Goal: Navigation & Orientation: Understand site structure

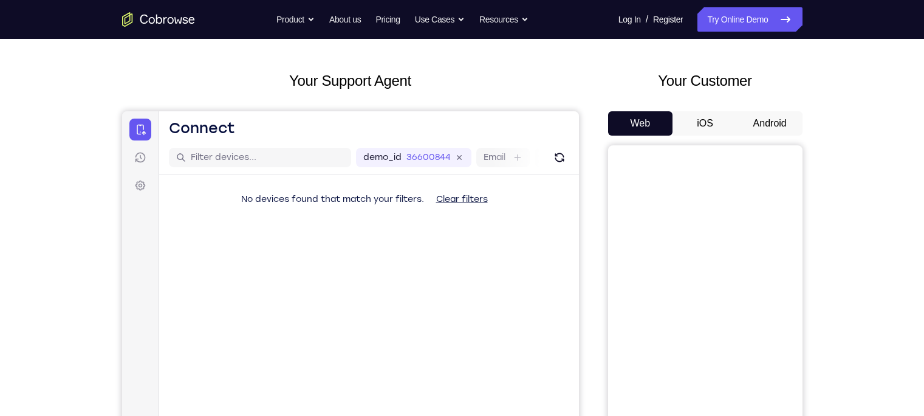
scroll to position [48, 0]
click at [757, 116] on button "Android" at bounding box center [770, 122] width 65 height 24
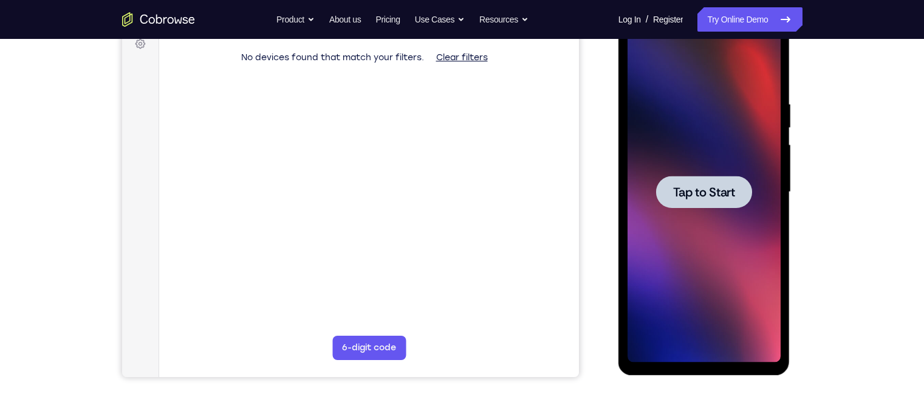
scroll to position [160, 0]
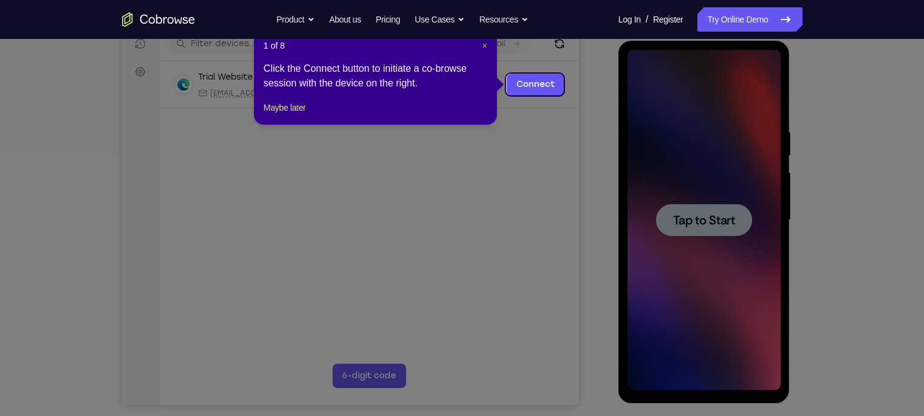
click at [484, 46] on span "×" at bounding box center [485, 46] width 5 height 10
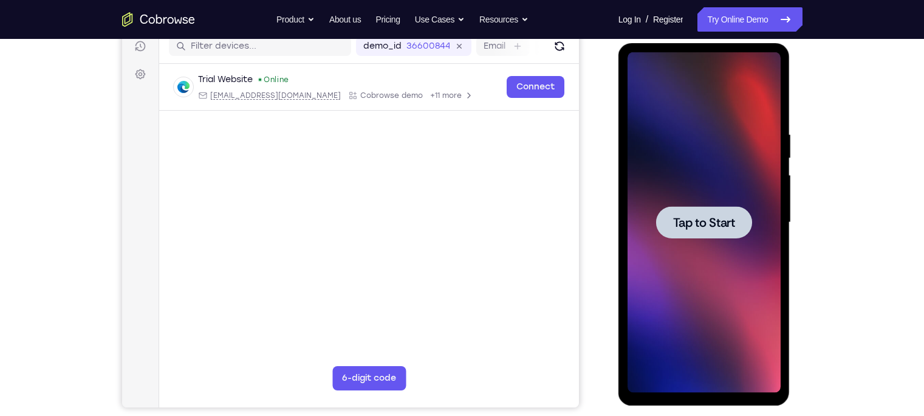
click at [766, 162] on div at bounding box center [704, 222] width 153 height 340
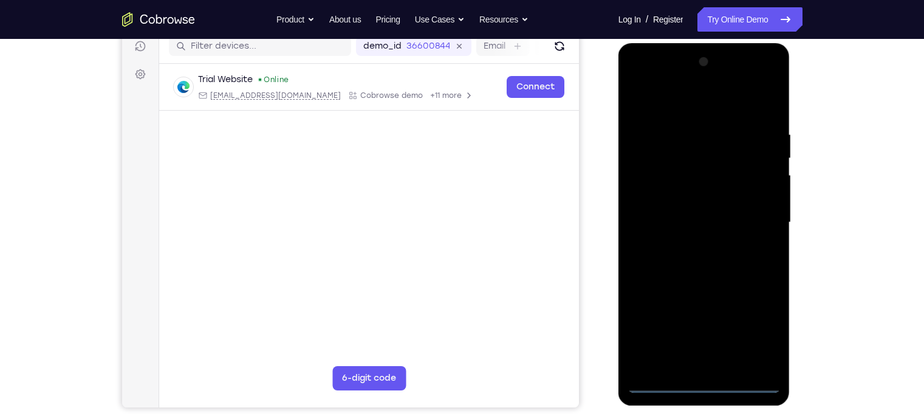
click at [711, 388] on div at bounding box center [704, 222] width 153 height 340
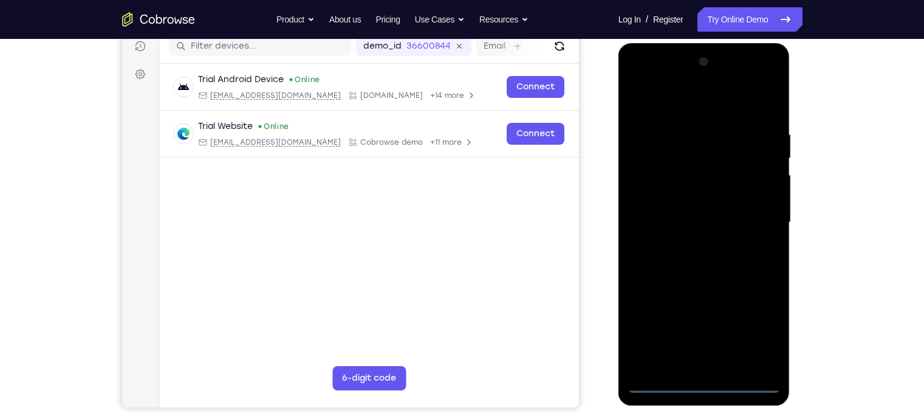
click at [763, 328] on div at bounding box center [704, 222] width 153 height 340
click at [641, 105] on div at bounding box center [704, 222] width 153 height 340
click at [754, 210] on div at bounding box center [704, 222] width 153 height 340
click at [697, 244] on div at bounding box center [704, 222] width 153 height 340
click at [684, 210] on div at bounding box center [704, 222] width 153 height 340
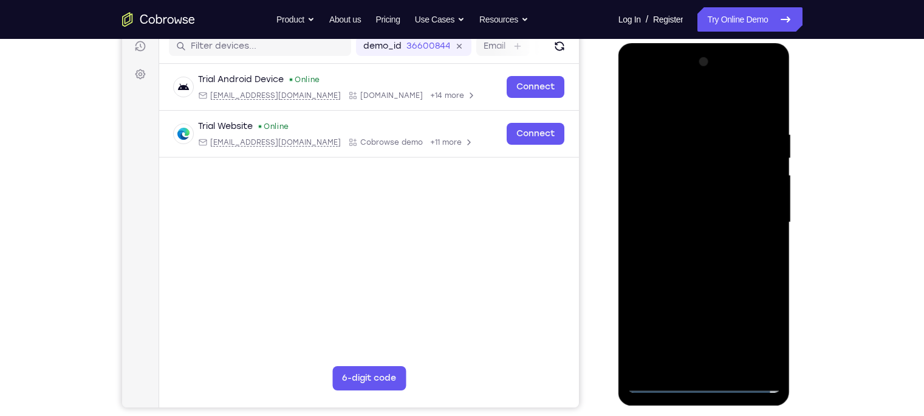
click at [698, 190] on div at bounding box center [704, 222] width 153 height 340
click at [693, 222] on div at bounding box center [704, 222] width 153 height 340
click at [693, 259] on div at bounding box center [704, 222] width 153 height 340
click at [704, 259] on div at bounding box center [704, 222] width 153 height 340
click at [704, 263] on div at bounding box center [704, 222] width 153 height 340
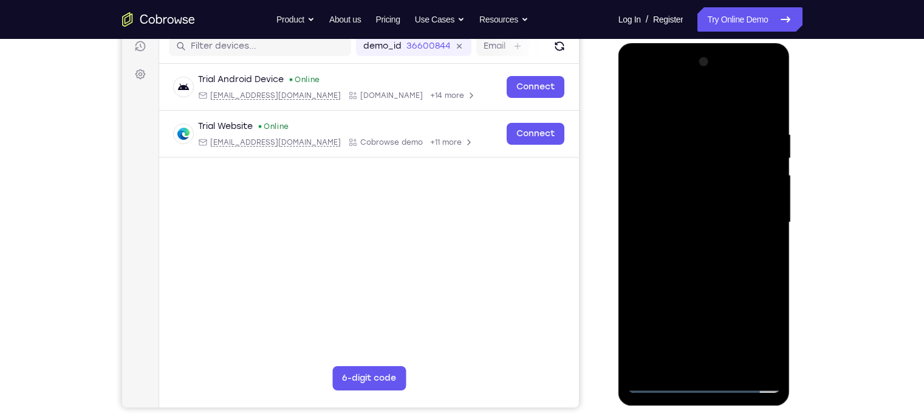
click at [738, 273] on div at bounding box center [704, 222] width 153 height 340
click at [764, 366] on div at bounding box center [704, 222] width 153 height 340
drag, startPoint x: 751, startPoint y: 308, endPoint x: 751, endPoint y: 228, distance: 79.6
click at [751, 228] on div at bounding box center [704, 222] width 153 height 340
drag, startPoint x: 740, startPoint y: 286, endPoint x: 737, endPoint y: 249, distance: 37.3
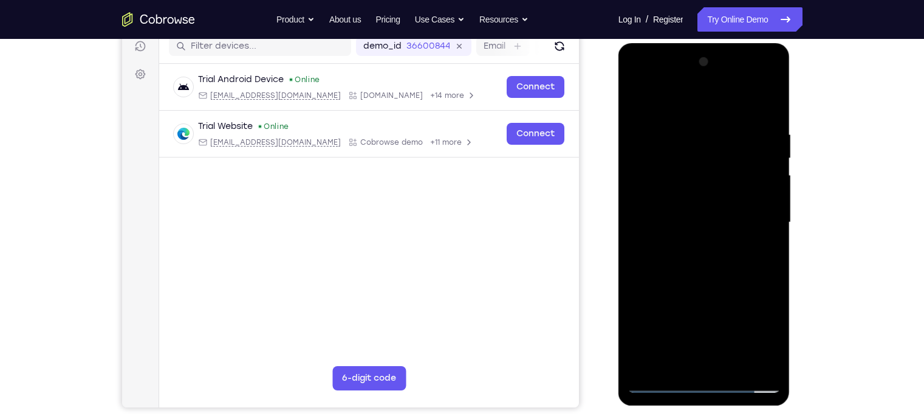
click at [737, 249] on div at bounding box center [704, 222] width 153 height 340
click at [715, 276] on div at bounding box center [704, 222] width 153 height 340
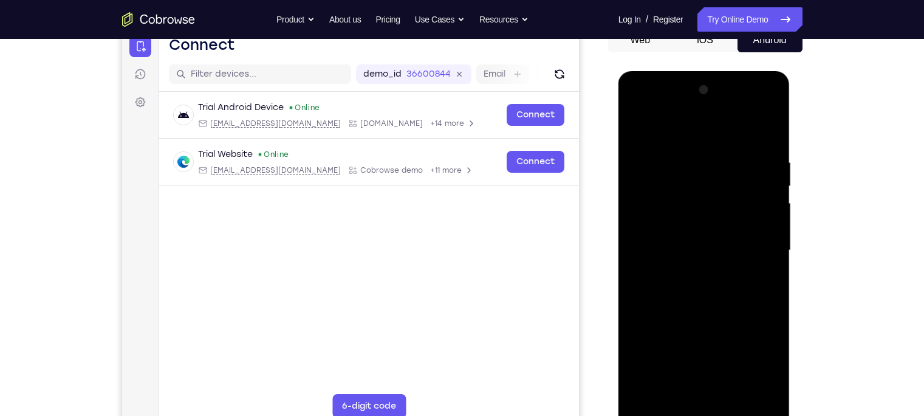
scroll to position [129, 0]
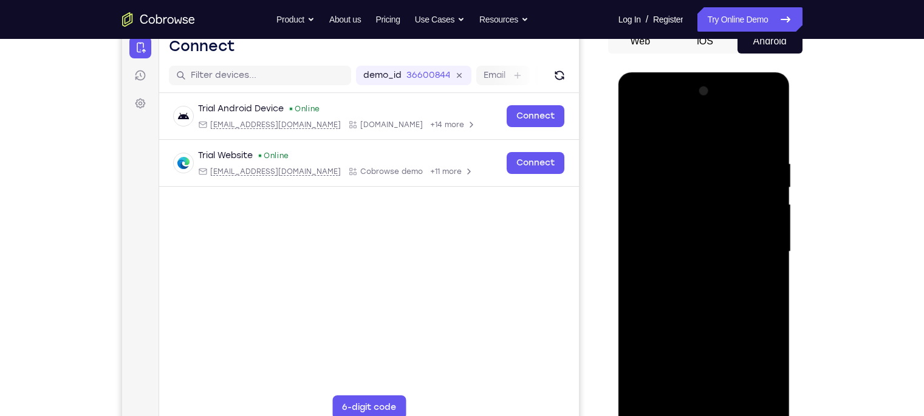
drag, startPoint x: 707, startPoint y: 179, endPoint x: 706, endPoint y: 198, distance: 18.9
click at [706, 198] on div at bounding box center [704, 251] width 153 height 340
click at [638, 131] on div at bounding box center [704, 251] width 153 height 340
drag, startPoint x: 677, startPoint y: 295, endPoint x: 684, endPoint y: 231, distance: 64.2
click at [678, 245] on div at bounding box center [704, 251] width 153 height 340
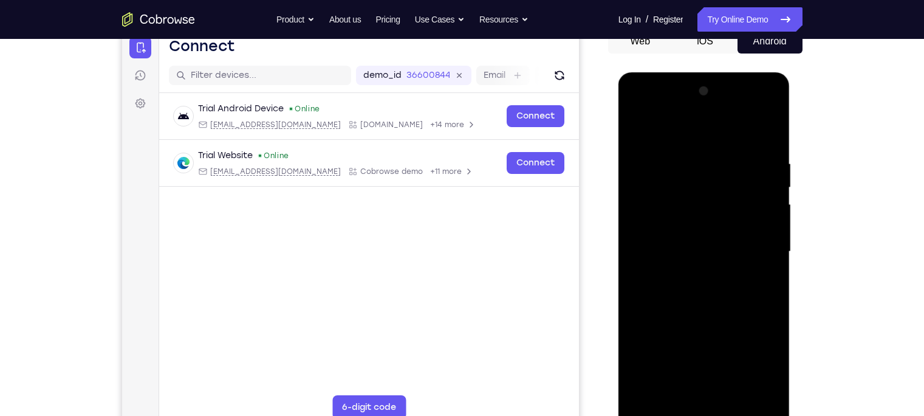
click at [654, 290] on div at bounding box center [704, 251] width 153 height 340
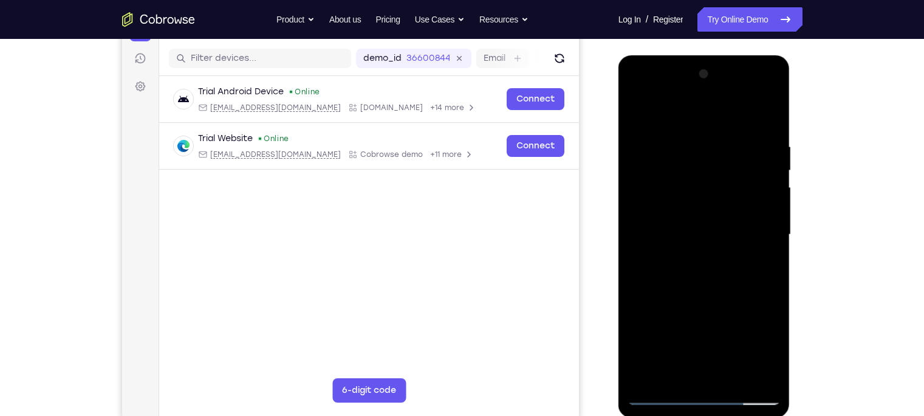
scroll to position [146, 0]
click at [770, 169] on div at bounding box center [704, 234] width 153 height 340
click at [768, 165] on div at bounding box center [704, 234] width 153 height 340
click at [641, 114] on div at bounding box center [704, 234] width 153 height 340
drag, startPoint x: 752, startPoint y: 211, endPoint x: 749, endPoint y: 162, distance: 49.3
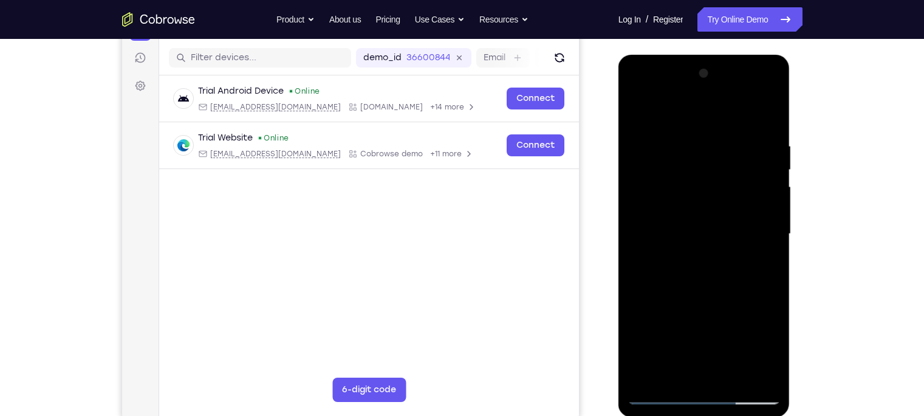
click at [749, 162] on div at bounding box center [704, 234] width 153 height 340
drag, startPoint x: 733, startPoint y: 271, endPoint x: 718, endPoint y: 201, distance: 72.1
click at [718, 201] on div at bounding box center [704, 234] width 153 height 340
drag, startPoint x: 709, startPoint y: 273, endPoint x: 743, endPoint y: 149, distance: 128.4
click at [743, 149] on div at bounding box center [704, 234] width 153 height 340
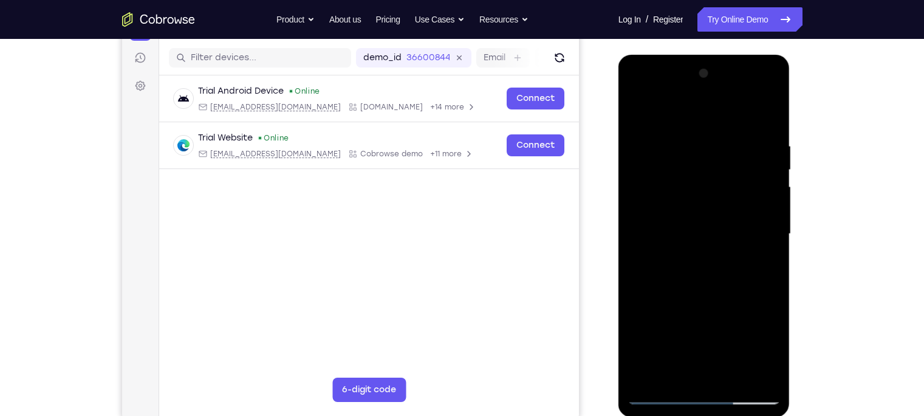
click at [708, 298] on div at bounding box center [704, 234] width 153 height 340
drag, startPoint x: 706, startPoint y: 225, endPoint x: 692, endPoint y: 287, distance: 63.7
click at [692, 287] on div at bounding box center [704, 234] width 153 height 340
drag, startPoint x: 713, startPoint y: 191, endPoint x: 716, endPoint y: 148, distance: 43.9
click at [716, 148] on div at bounding box center [704, 234] width 153 height 340
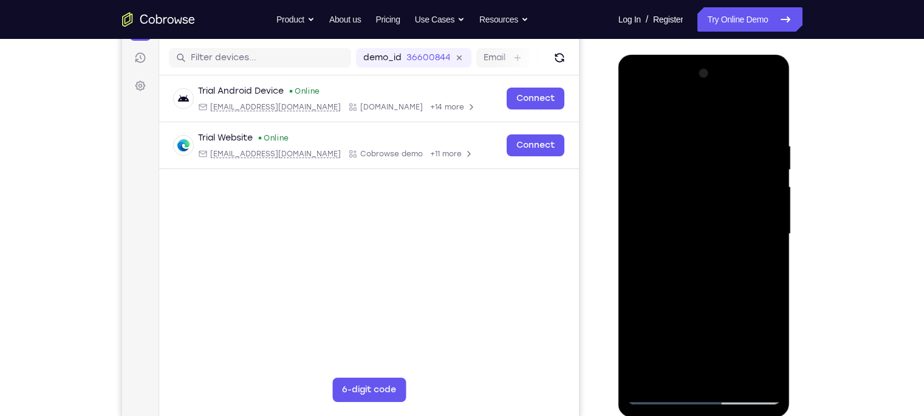
drag, startPoint x: 716, startPoint y: 148, endPoint x: 706, endPoint y: 204, distance: 56.8
click at [706, 204] on div at bounding box center [704, 234] width 153 height 340
drag, startPoint x: 702, startPoint y: 177, endPoint x: 696, endPoint y: 158, distance: 19.8
click at [696, 158] on div at bounding box center [704, 234] width 153 height 340
drag, startPoint x: 660, startPoint y: 211, endPoint x: 658, endPoint y: 180, distance: 31.0
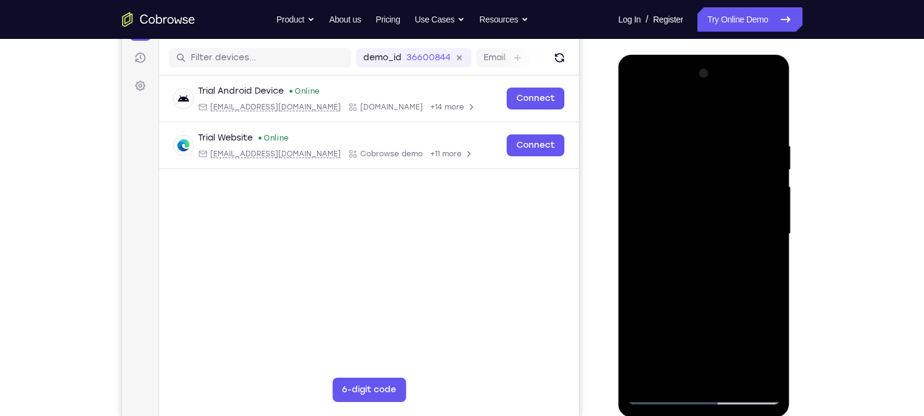
click at [658, 180] on div at bounding box center [704, 234] width 153 height 340
drag, startPoint x: 677, startPoint y: 165, endPoint x: 672, endPoint y: 186, distance: 21.4
click at [672, 186] on div at bounding box center [704, 234] width 153 height 340
click at [642, 116] on div at bounding box center [704, 234] width 153 height 340
click at [638, 113] on div at bounding box center [704, 234] width 153 height 340
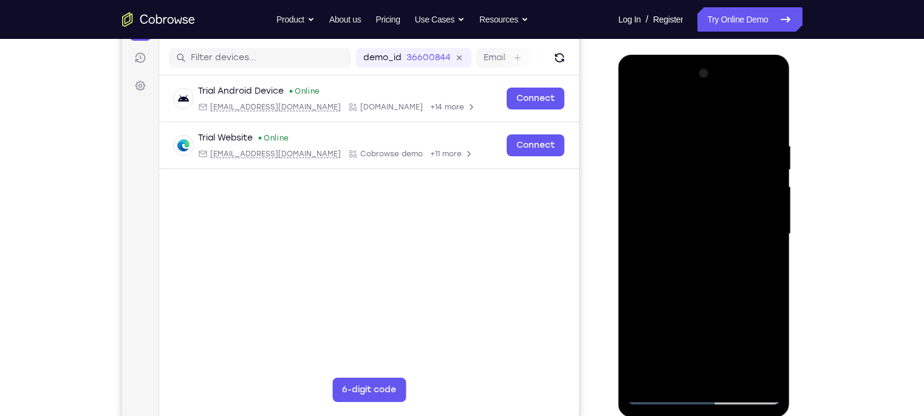
scroll to position [145, 0]
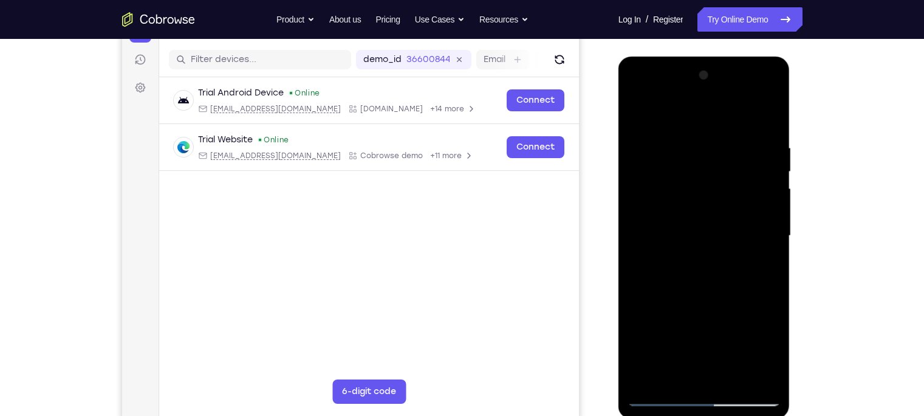
drag, startPoint x: 730, startPoint y: 222, endPoint x: 731, endPoint y: 142, distance: 80.2
click at [731, 142] on div at bounding box center [704, 236] width 153 height 340
drag, startPoint x: 735, startPoint y: 287, endPoint x: 732, endPoint y: 227, distance: 60.2
click at [732, 227] on div at bounding box center [704, 236] width 153 height 340
drag, startPoint x: 751, startPoint y: 277, endPoint x: 744, endPoint y: 202, distance: 74.4
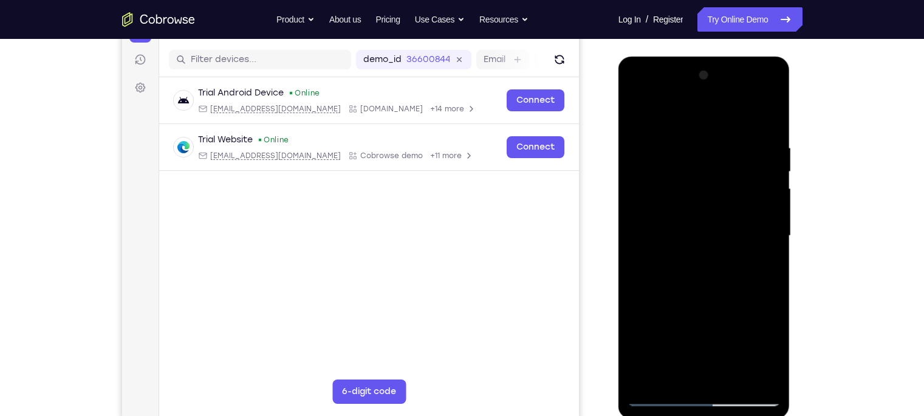
click at [744, 202] on div at bounding box center [704, 236] width 153 height 340
drag, startPoint x: 757, startPoint y: 267, endPoint x: 746, endPoint y: 169, distance: 99.0
click at [746, 169] on div at bounding box center [704, 236] width 153 height 340
click at [665, 273] on div at bounding box center [704, 236] width 153 height 340
drag, startPoint x: 692, startPoint y: 160, endPoint x: 678, endPoint y: 242, distance: 83.3
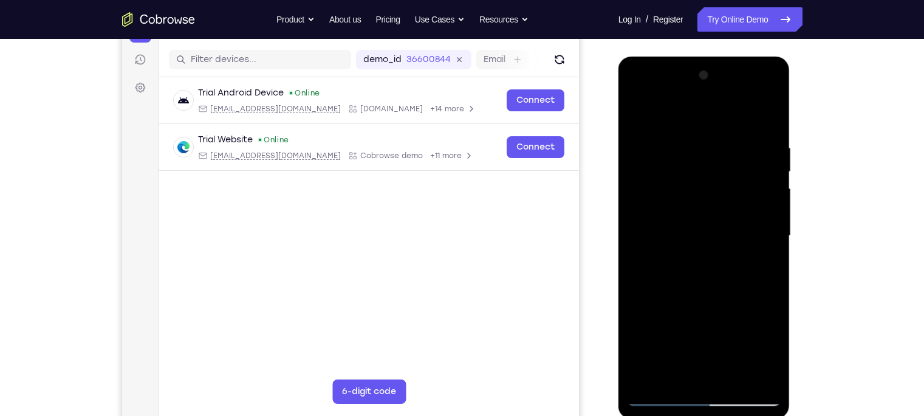
click at [678, 242] on div at bounding box center [704, 236] width 153 height 340
click at [642, 116] on div at bounding box center [704, 236] width 153 height 340
drag, startPoint x: 758, startPoint y: 330, endPoint x: 755, endPoint y: 199, distance: 131.3
click at [755, 199] on div at bounding box center [704, 236] width 153 height 340
drag, startPoint x: 755, startPoint y: 241, endPoint x: 757, endPoint y: 105, distance: 136.1
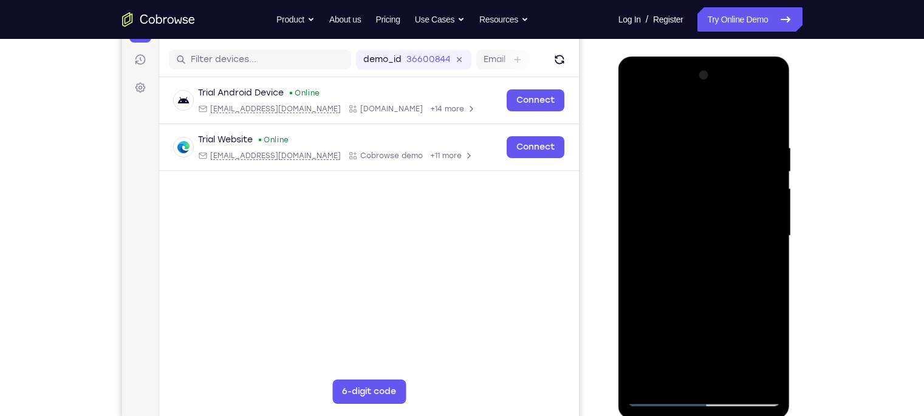
click at [757, 105] on div at bounding box center [704, 236] width 153 height 340
click at [756, 314] on div at bounding box center [704, 236] width 153 height 340
drag, startPoint x: 760, startPoint y: 194, endPoint x: 745, endPoint y: 239, distance: 48.0
click at [745, 239] on div at bounding box center [704, 236] width 153 height 340
click at [770, 194] on div at bounding box center [704, 236] width 153 height 340
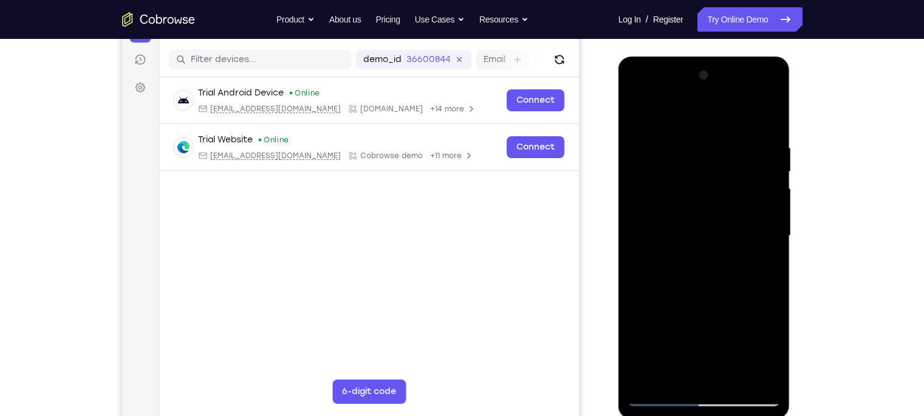
click at [772, 187] on div at bounding box center [704, 236] width 153 height 340
click at [638, 115] on div at bounding box center [704, 236] width 153 height 340
drag, startPoint x: 655, startPoint y: 207, endPoint x: 673, endPoint y: 120, distance: 88.8
click at [673, 120] on div at bounding box center [704, 236] width 153 height 340
drag, startPoint x: 675, startPoint y: 216, endPoint x: 678, endPoint y: 144, distance: 71.8
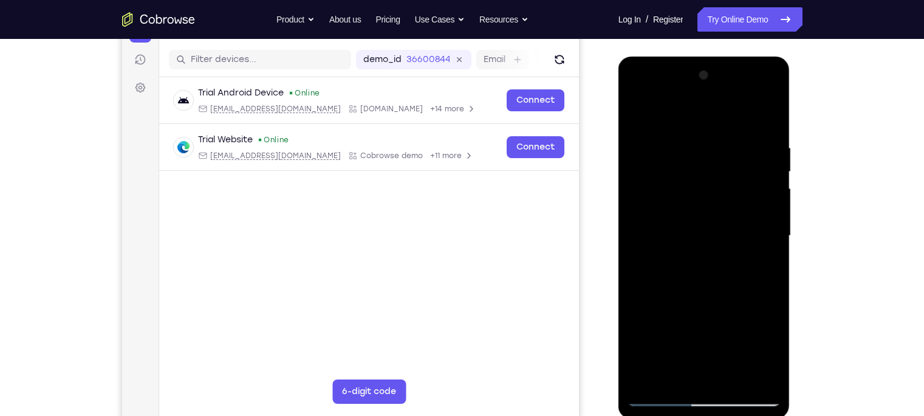
click at [678, 144] on div at bounding box center [704, 236] width 153 height 340
drag, startPoint x: 678, startPoint y: 185, endPoint x: 681, endPoint y: 148, distance: 37.9
click at [681, 148] on div at bounding box center [704, 236] width 153 height 340
drag, startPoint x: 678, startPoint y: 184, endPoint x: 712, endPoint y: 100, distance: 90.2
click at [712, 100] on div at bounding box center [704, 236] width 153 height 340
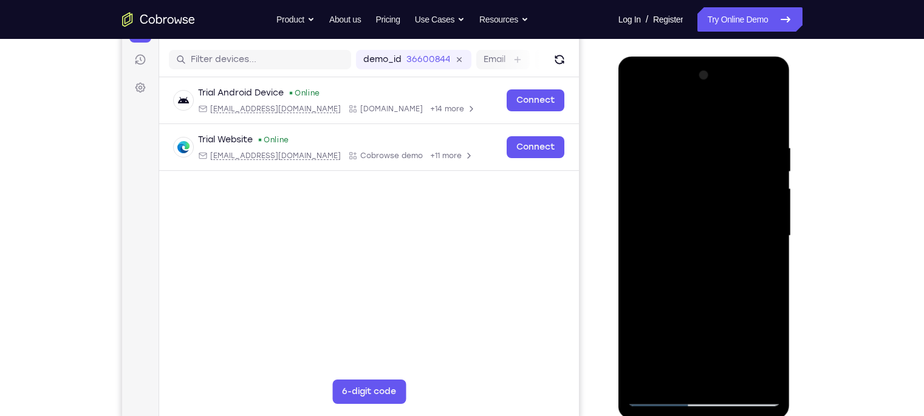
drag, startPoint x: 699, startPoint y: 246, endPoint x: 731, endPoint y: 152, distance: 99.0
click at [731, 152] on div at bounding box center [704, 236] width 153 height 340
drag, startPoint x: 692, startPoint y: 212, endPoint x: 715, endPoint y: 162, distance: 55.5
click at [715, 162] on div at bounding box center [704, 236] width 153 height 340
click at [644, 306] on div at bounding box center [704, 236] width 153 height 340
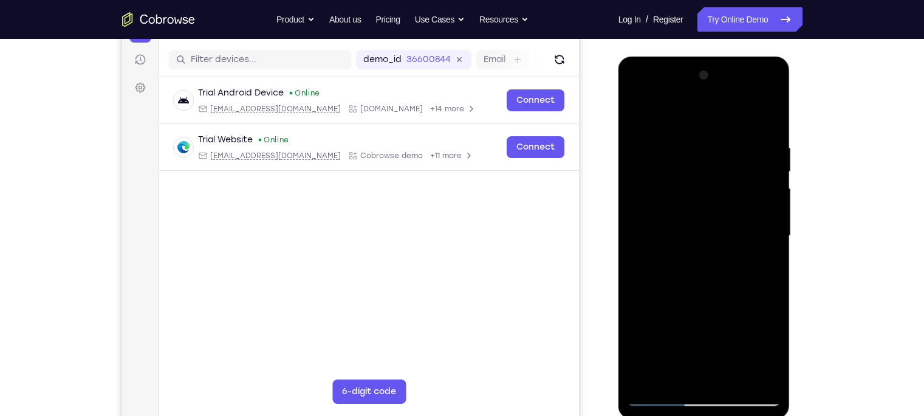
drag, startPoint x: 686, startPoint y: 176, endPoint x: 676, endPoint y: 222, distance: 47.8
click at [676, 222] on div at bounding box center [704, 236] width 153 height 340
click at [637, 115] on div at bounding box center [704, 236] width 153 height 340
drag, startPoint x: 686, startPoint y: 306, endPoint x: 704, endPoint y: 161, distance: 146.4
click at [704, 161] on div at bounding box center [704, 236] width 153 height 340
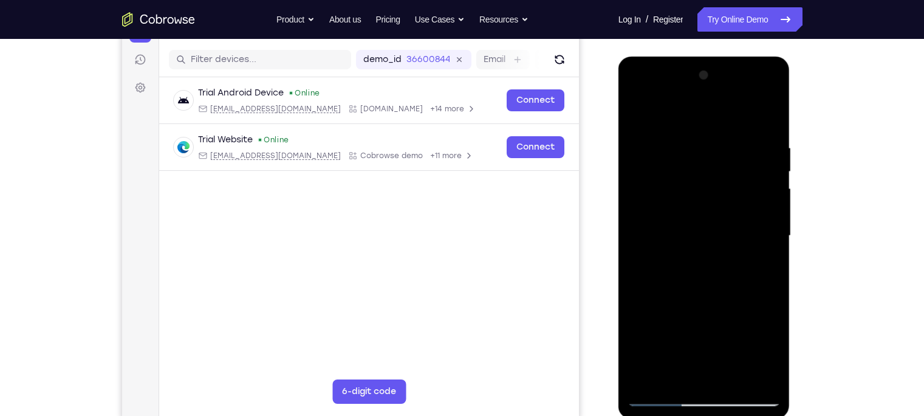
click at [695, 320] on div at bounding box center [704, 236] width 153 height 340
drag, startPoint x: 709, startPoint y: 234, endPoint x: 706, endPoint y: 264, distance: 29.9
click at [706, 264] on div at bounding box center [704, 236] width 153 height 340
click at [640, 114] on div at bounding box center [704, 236] width 153 height 340
drag, startPoint x: 656, startPoint y: 211, endPoint x: 645, endPoint y: 275, distance: 65.3
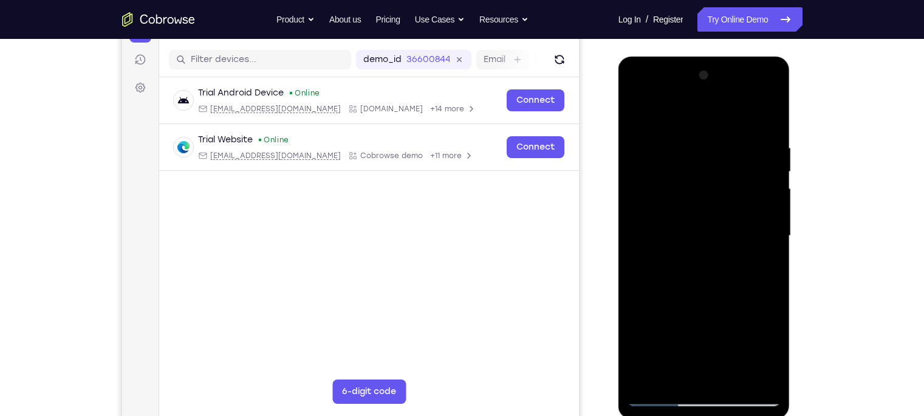
click at [645, 275] on div at bounding box center [704, 236] width 153 height 340
click at [639, 382] on div at bounding box center [704, 236] width 153 height 340
